Goal: Book appointment/travel/reservation

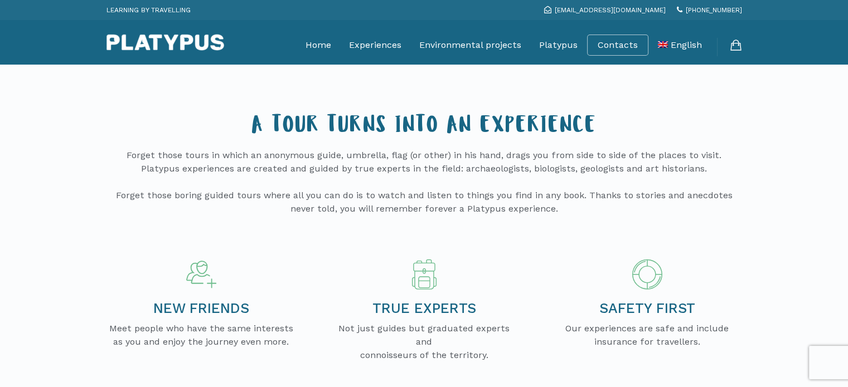
scroll to position [9, 0]
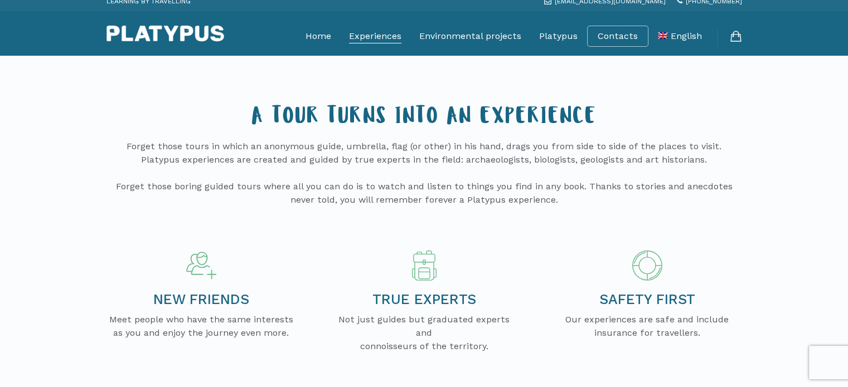
click at [401, 41] on font "Experiences" at bounding box center [375, 36] width 52 height 11
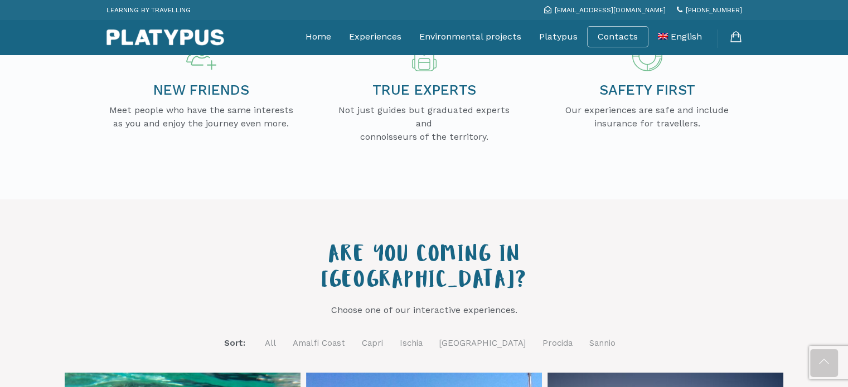
scroll to position [388, 0]
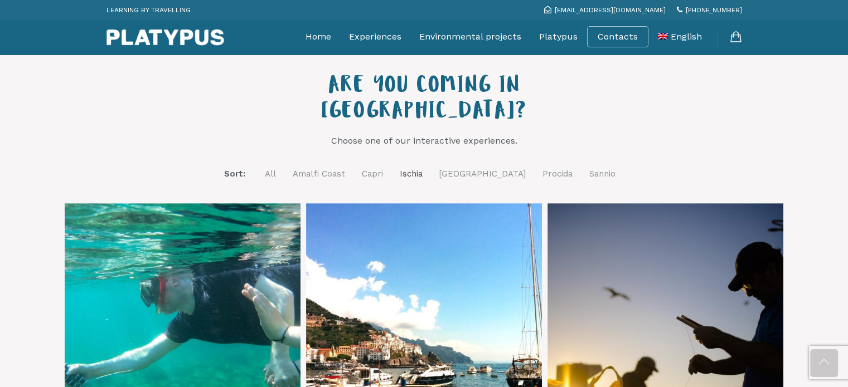
click at [422, 167] on link "Ischia" at bounding box center [411, 174] width 23 height 14
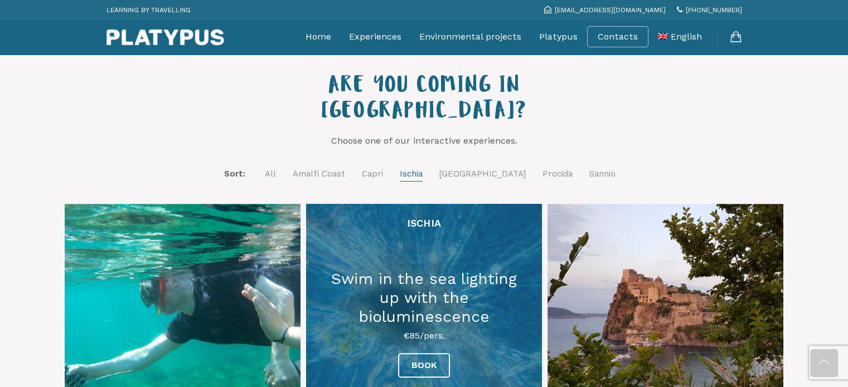
scroll to position [479, 0]
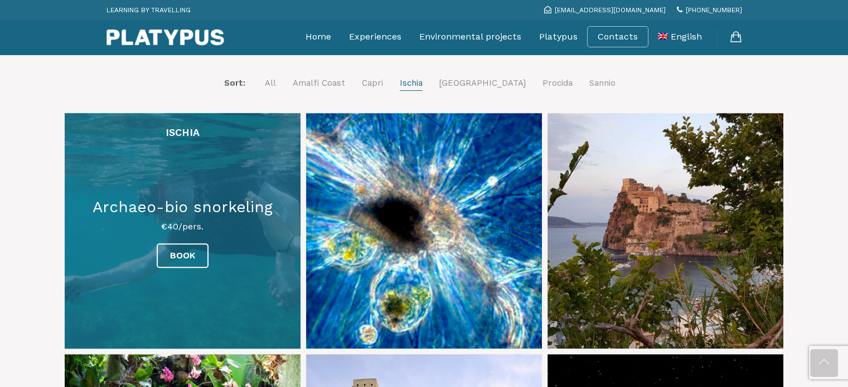
click at [192, 217] on link at bounding box center [183, 231] width 236 height 236
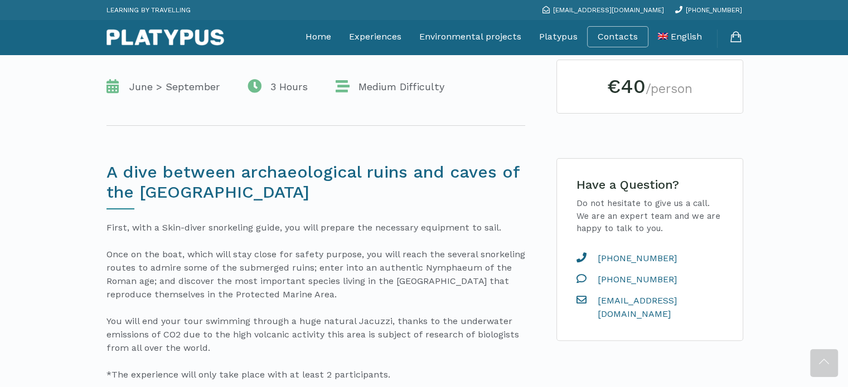
scroll to position [221, 0]
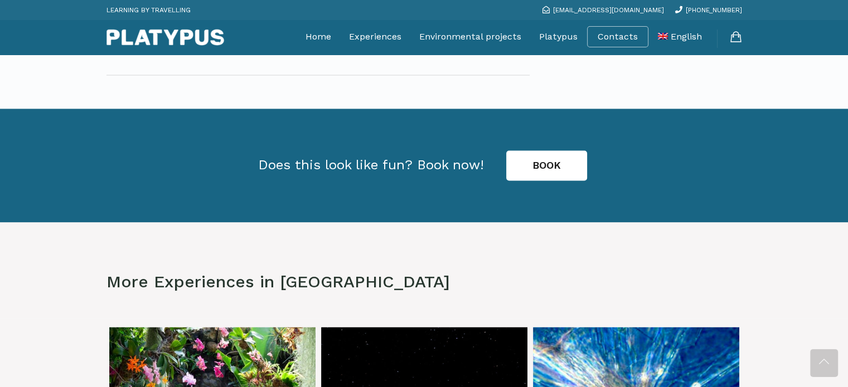
click at [544, 177] on link "BOOK" at bounding box center [546, 165] width 81 height 30
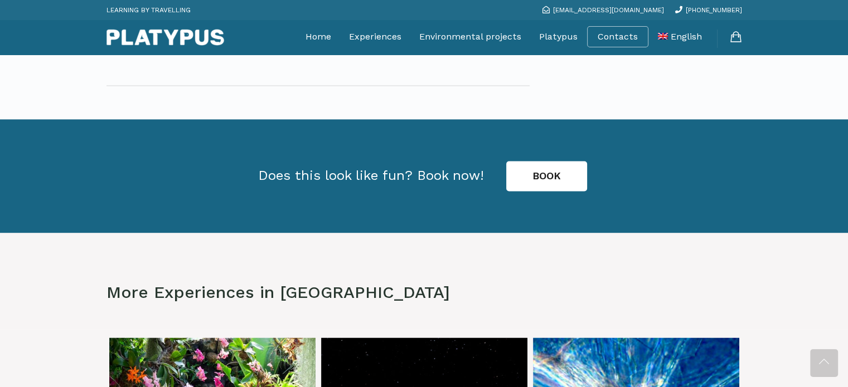
scroll to position [1710, 0]
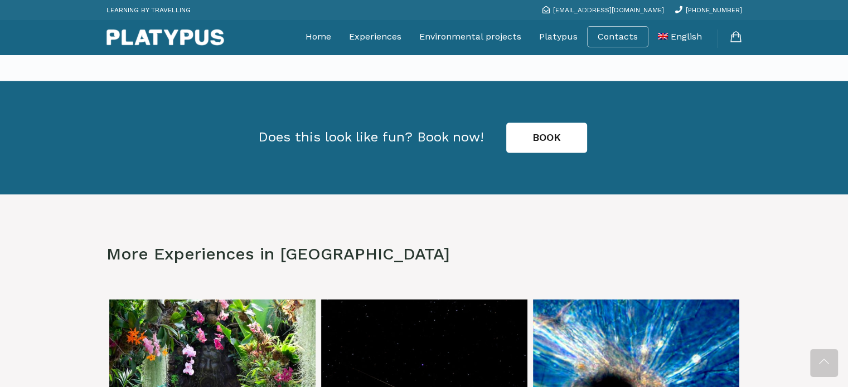
click at [527, 135] on link "BOOK" at bounding box center [546, 138] width 81 height 30
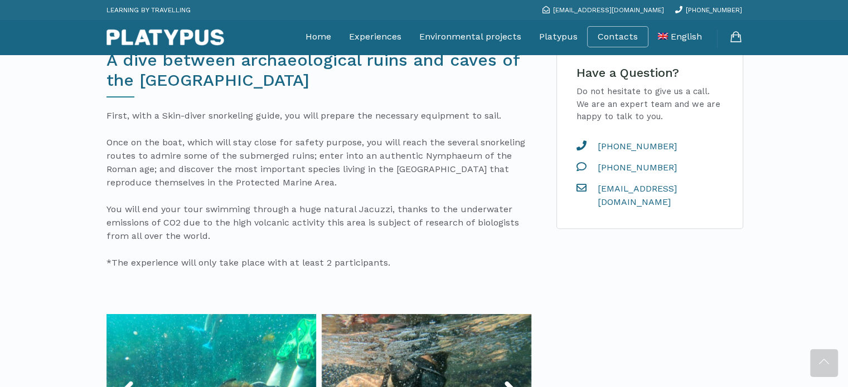
scroll to position [354, 0]
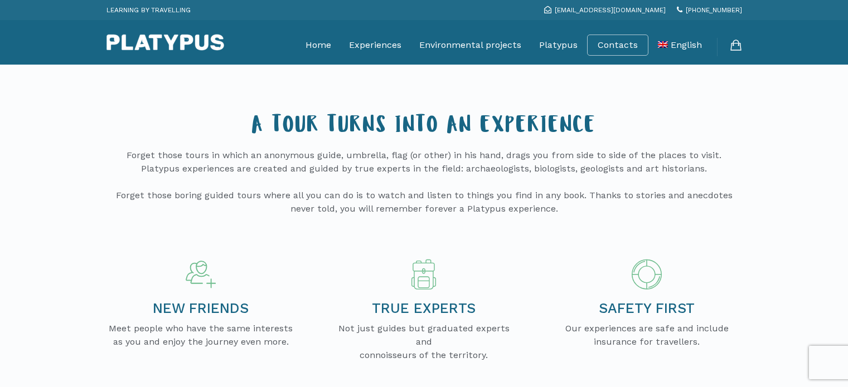
scroll to position [479, 0]
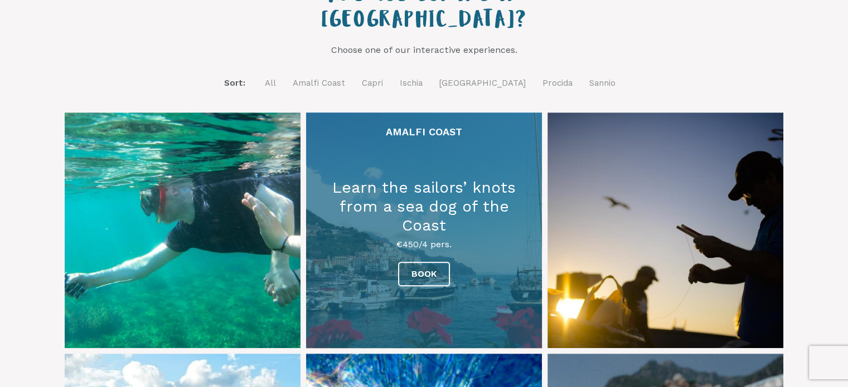
click at [359, 229] on link at bounding box center [424, 231] width 236 height 236
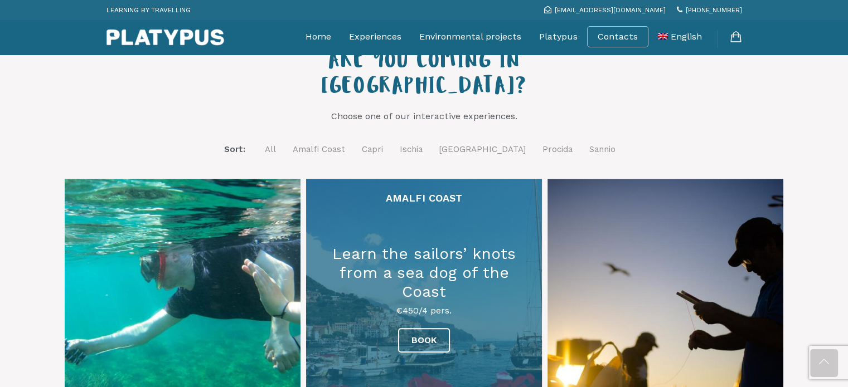
scroll to position [374, 0]
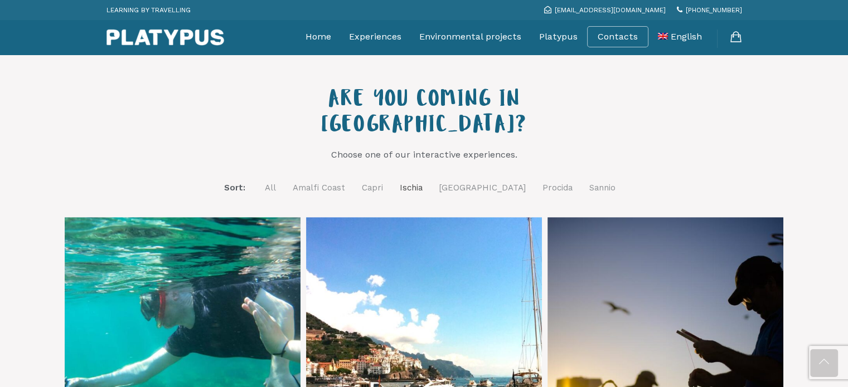
click at [422, 181] on link "Ischia" at bounding box center [411, 188] width 23 height 14
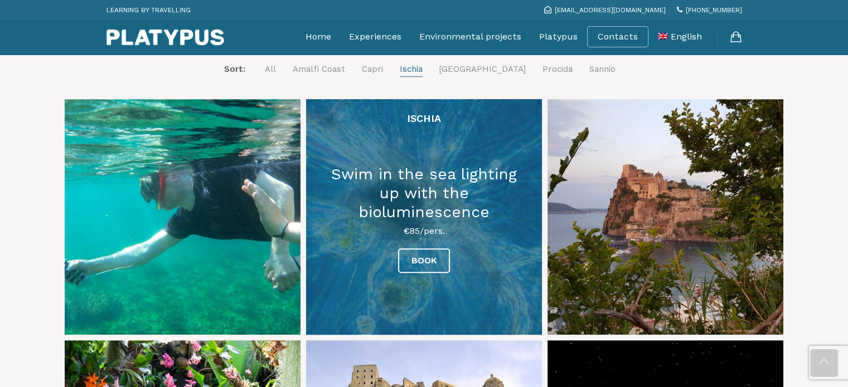
scroll to position [494, 0]
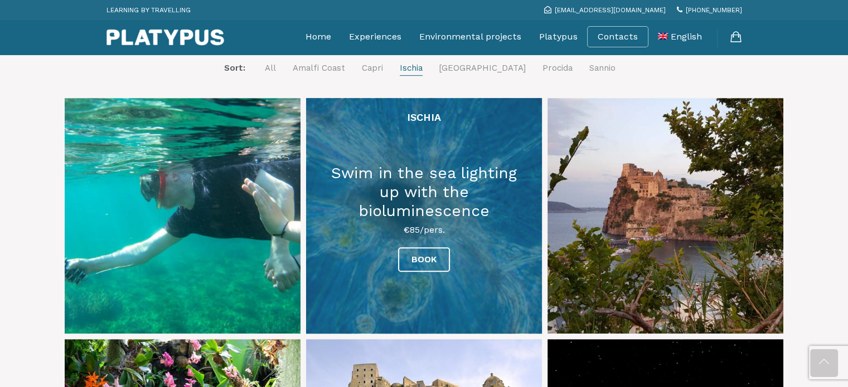
click at [434, 193] on link at bounding box center [424, 216] width 236 height 236
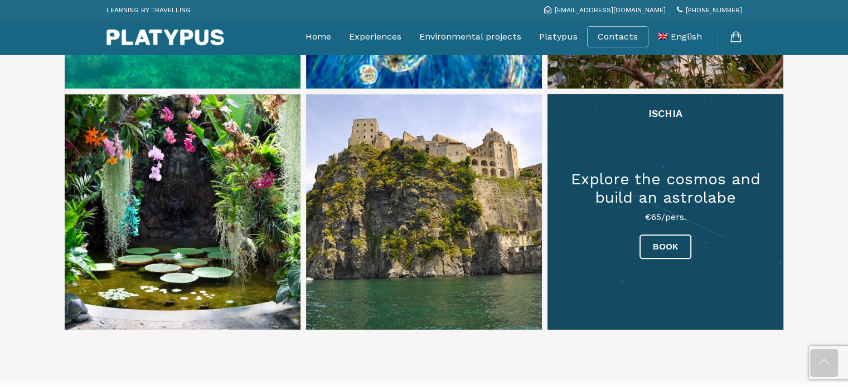
scroll to position [689, 0]
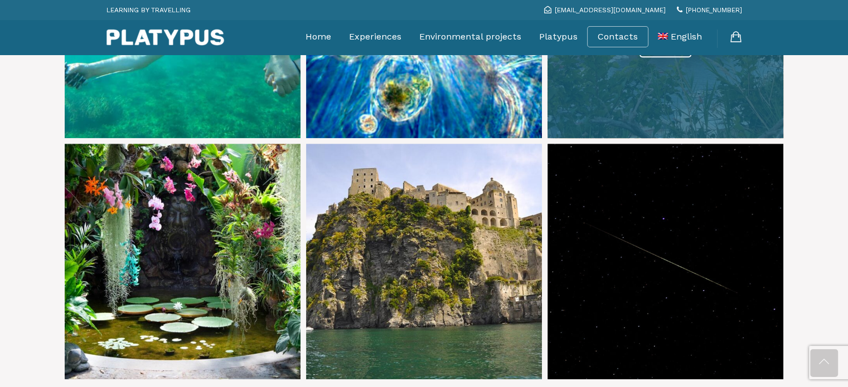
click at [573, 75] on link at bounding box center [665, 20] width 236 height 236
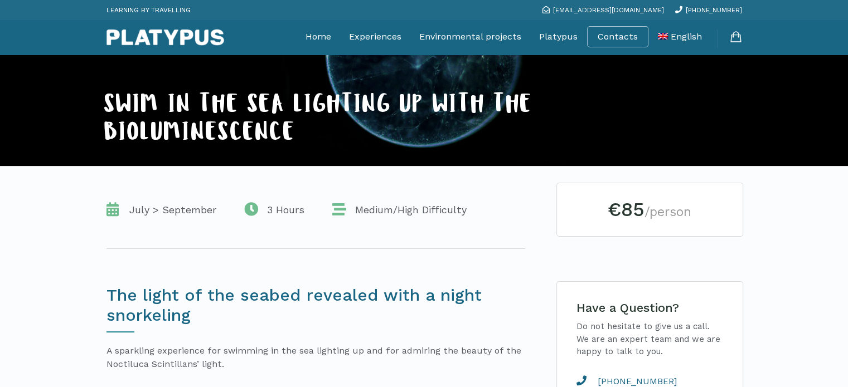
scroll to position [118, 0]
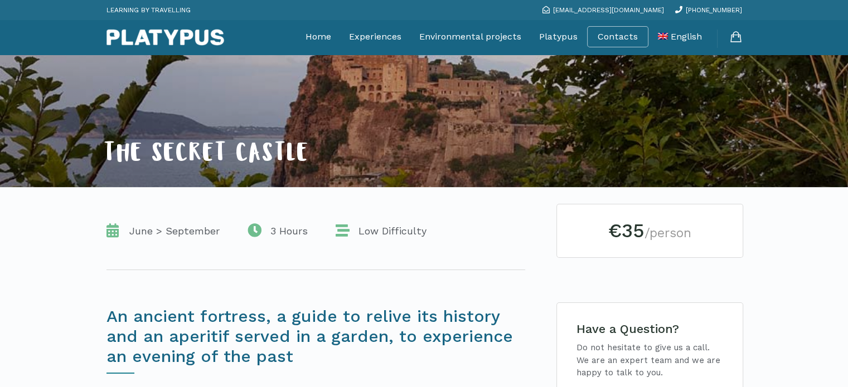
scroll to position [152, 0]
